Goal: Task Accomplishment & Management: Complete application form

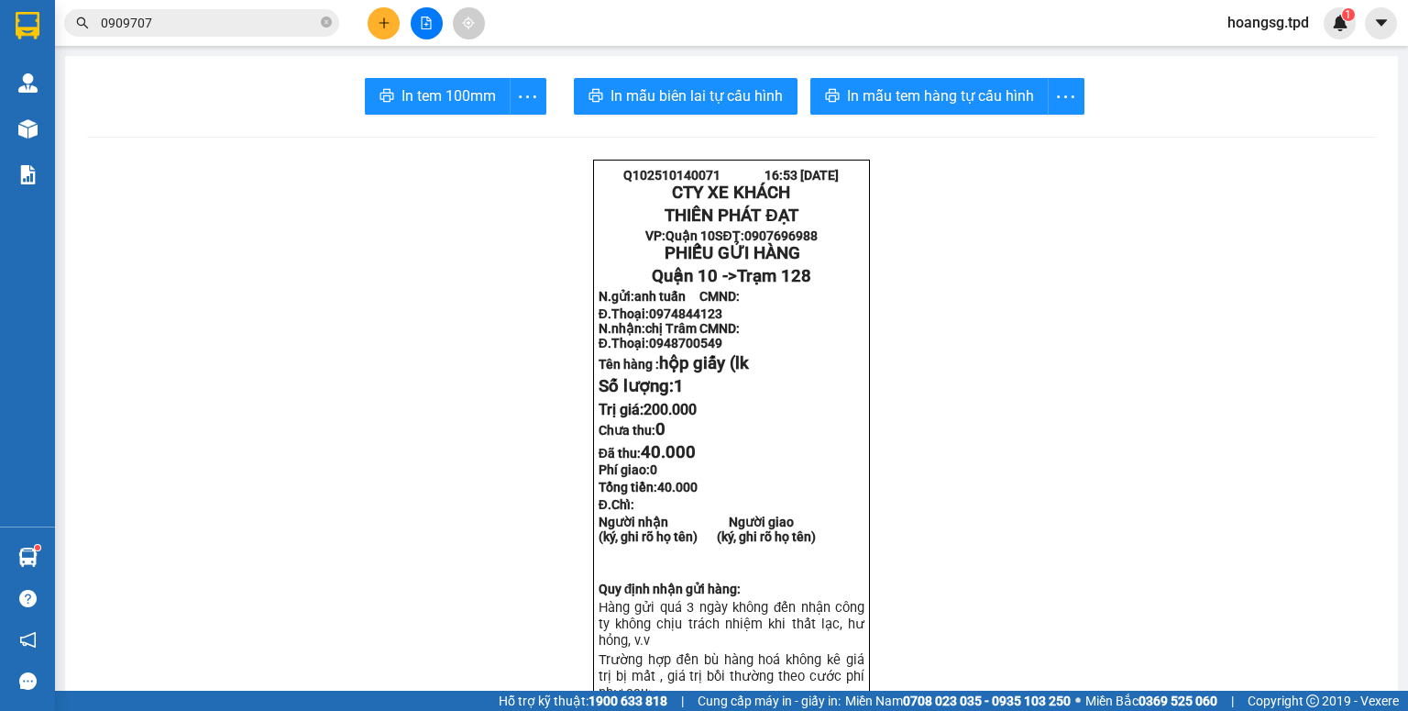
click at [385, 21] on icon "plus" at bounding box center [384, 23] width 13 height 13
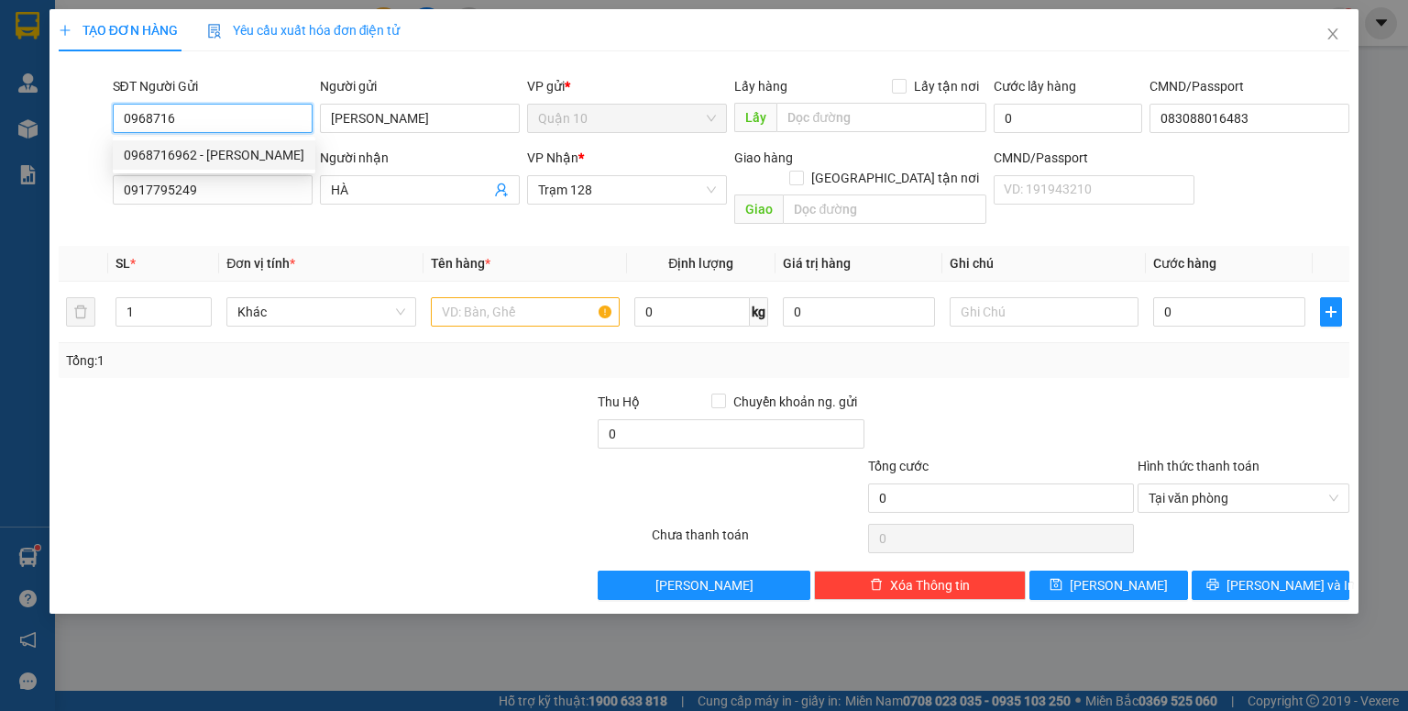
type input "0968716962"
type input "[PERSON_NAME]"
type input "083088016483"
type input "0917795249"
type input "HÀ"
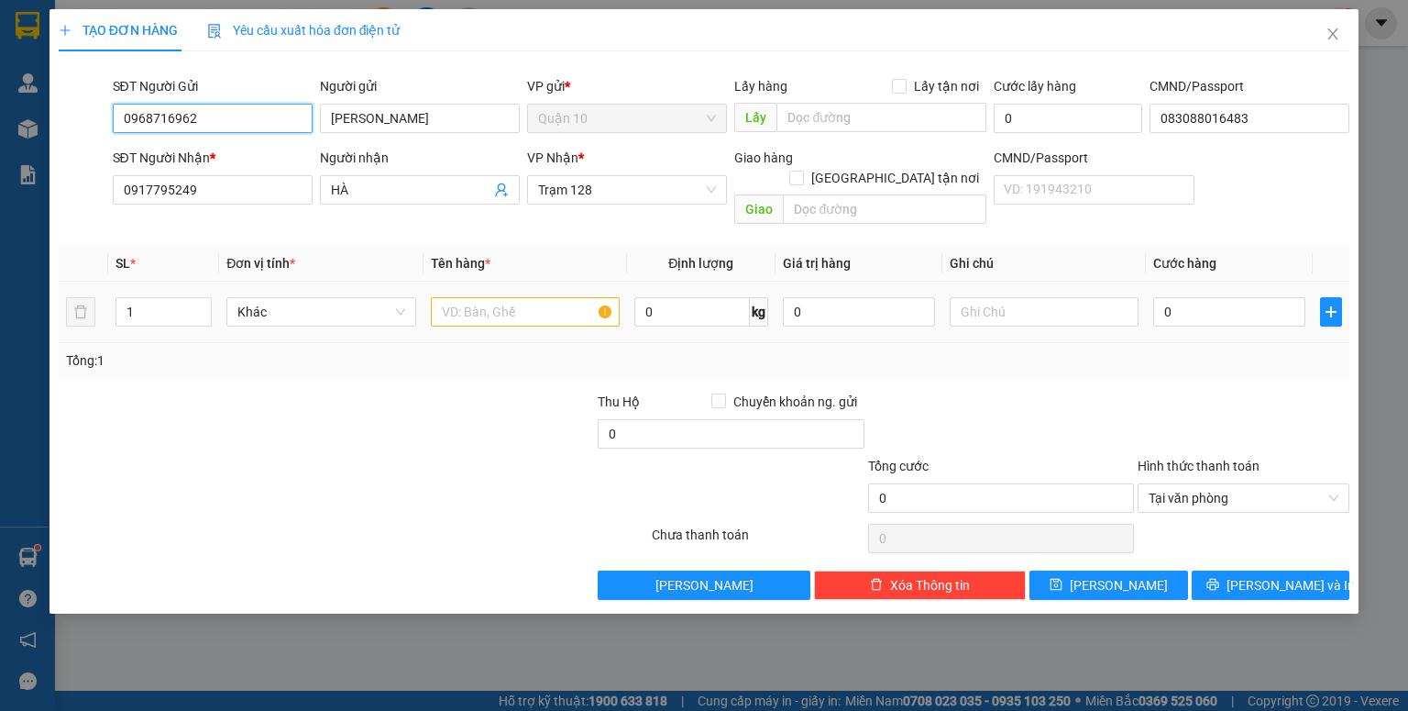
type input "0968716962"
click at [545, 297] on input "text" at bounding box center [525, 311] width 189 height 29
type input "hộp bk vàng (đồ xi"
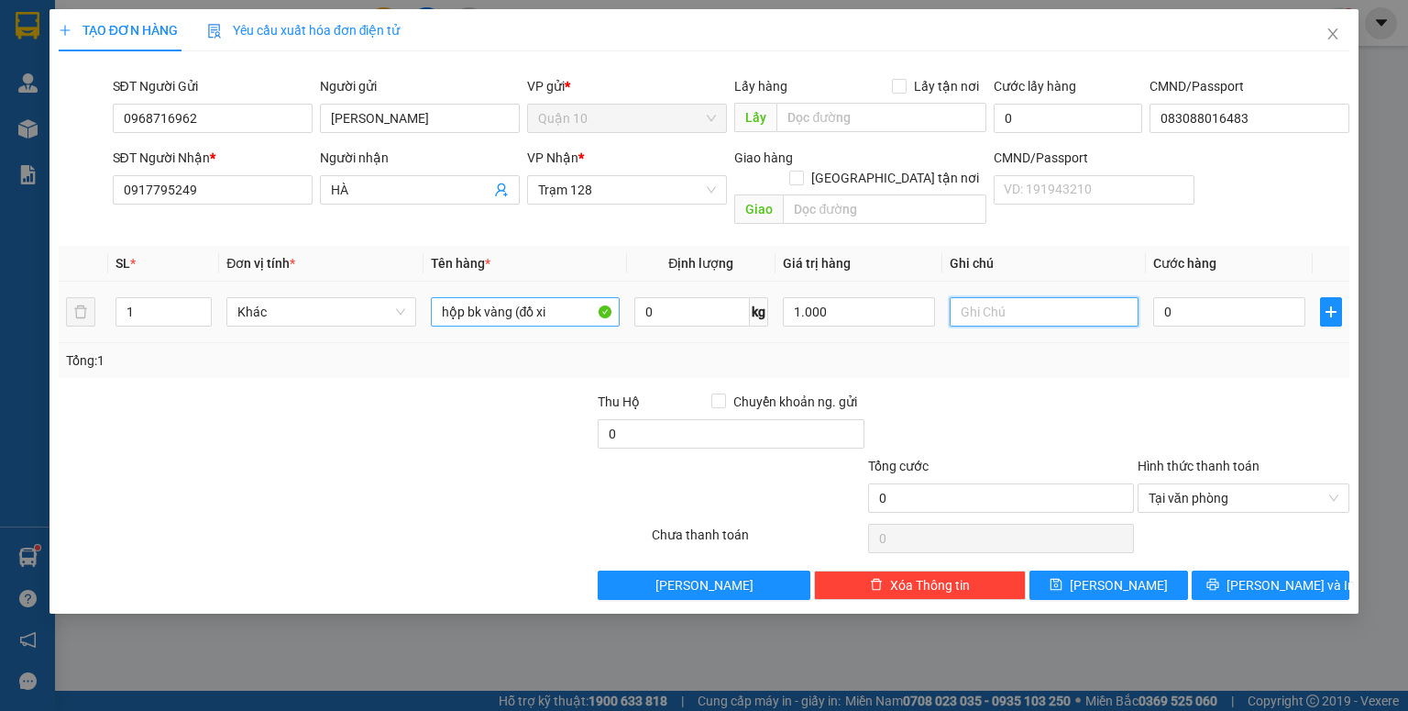
type input "1.000.000"
type input "4"
type input "40"
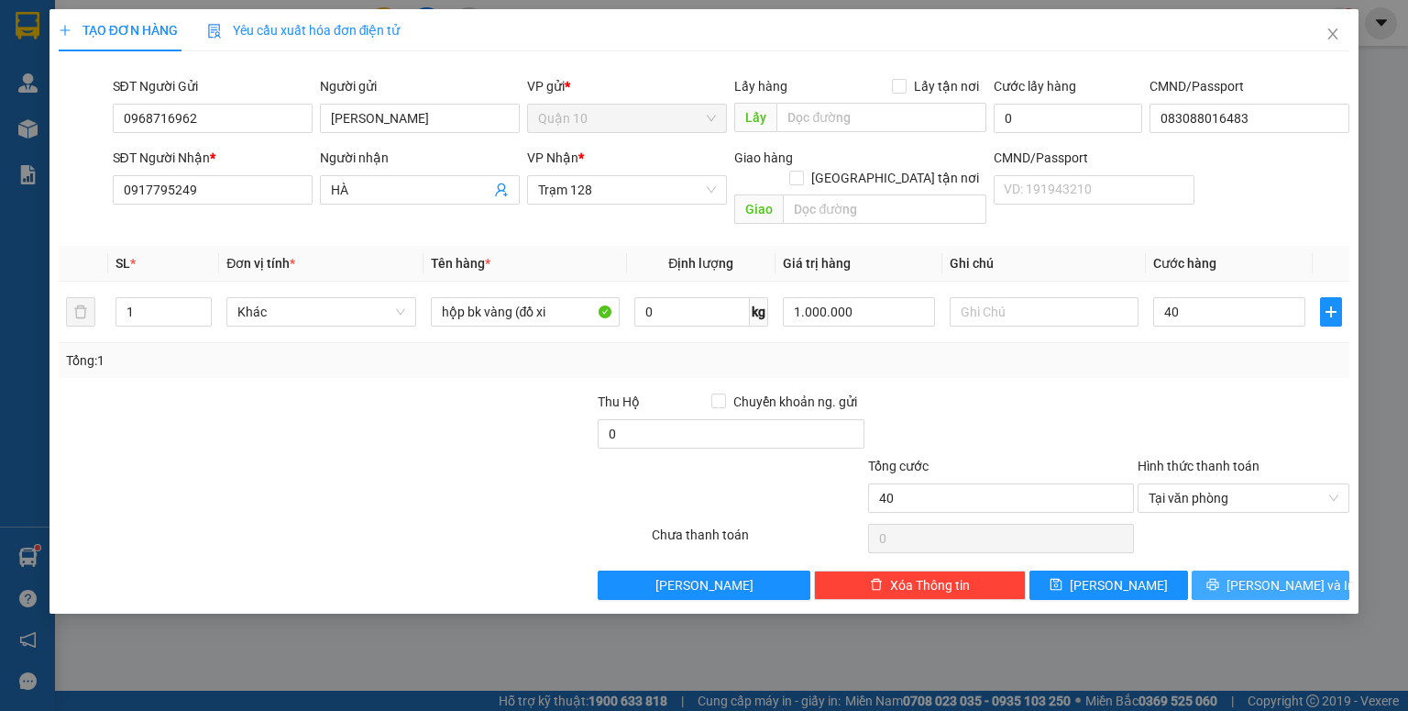
type input "40.000"
click at [1295, 575] on span "[PERSON_NAME] và In" at bounding box center [1291, 585] width 128 height 20
